Goal: Check status: Check status

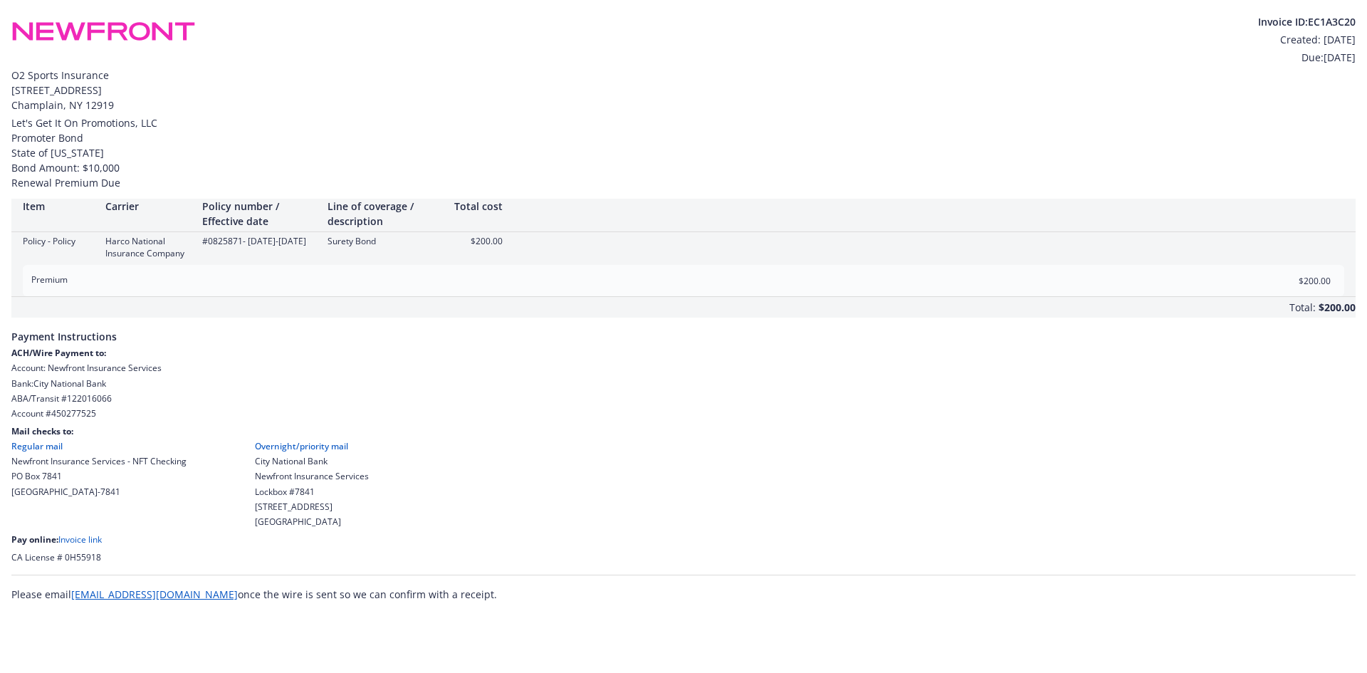
click at [90, 539] on link "Invoice link" at bounding box center [79, 539] width 43 height 12
